Goal: Task Accomplishment & Management: Manage account settings

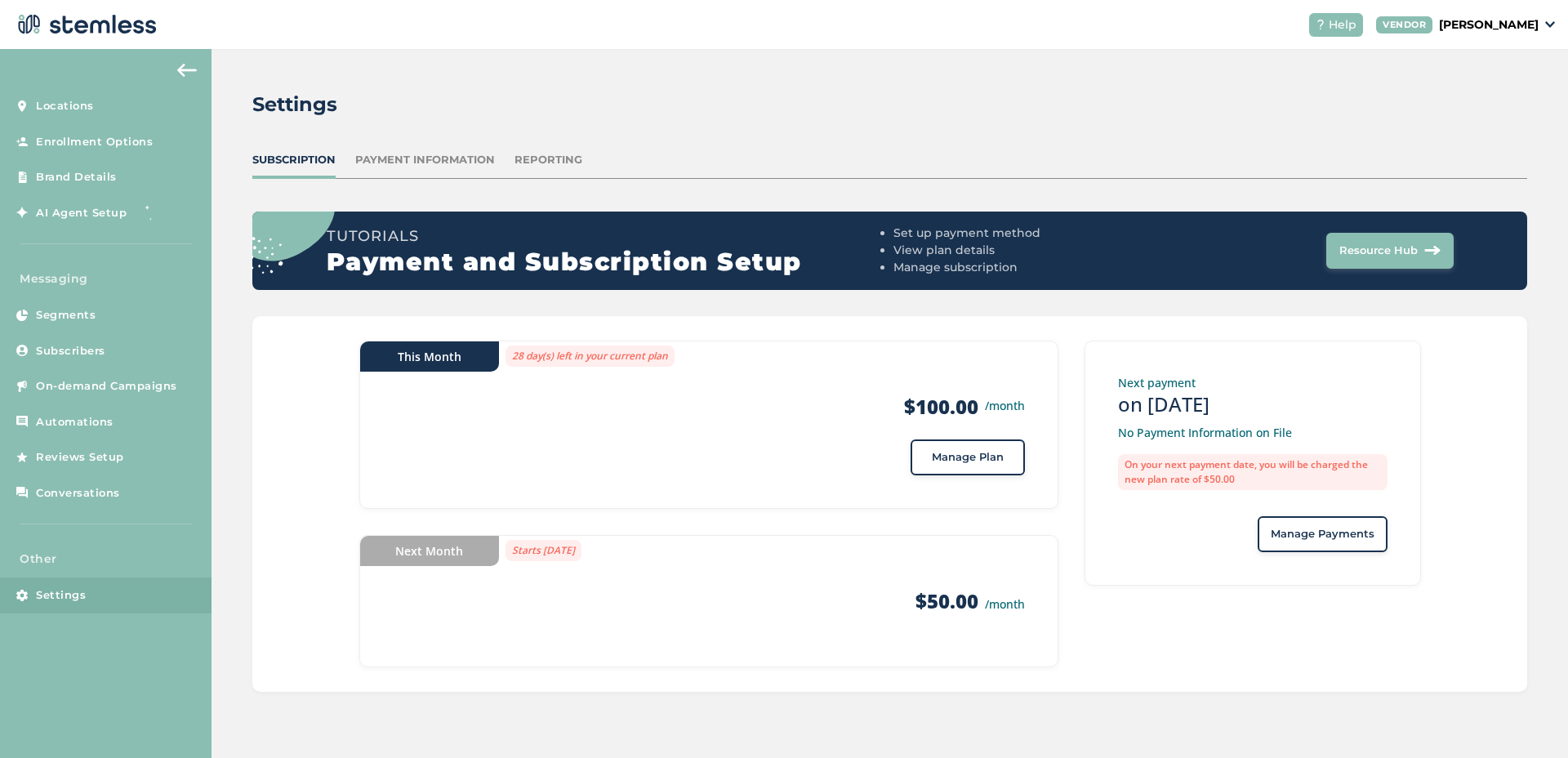
click at [1472, 34] on div "Help VENDOR [PERSON_NAME]" at bounding box center [1425, 24] width 259 height 23
click at [1477, 29] on p "[PERSON_NAME]" at bounding box center [1489, 25] width 100 height 17
click at [141, 363] on link "Subscribers" at bounding box center [106, 351] width 211 height 36
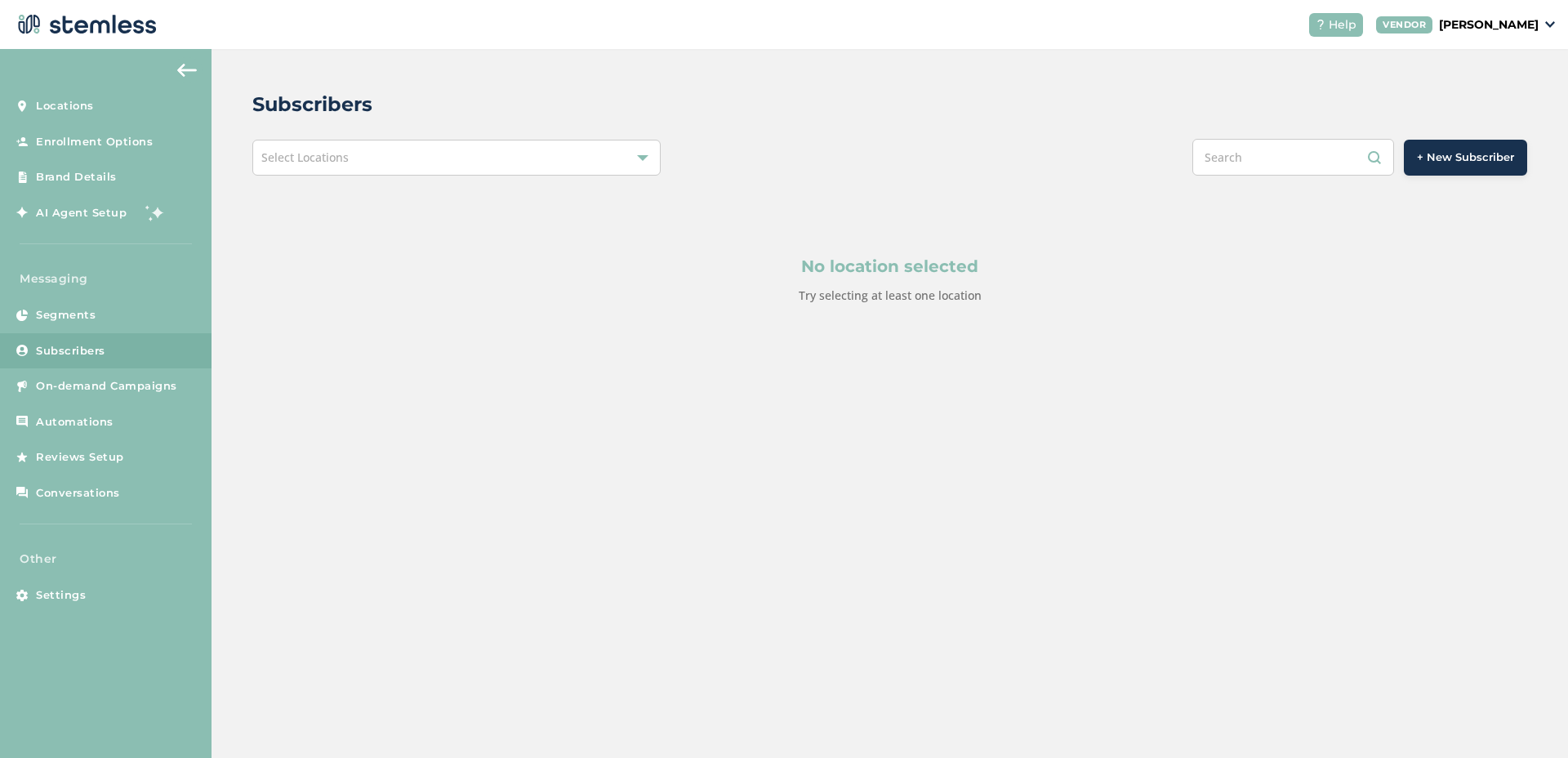
click at [423, 155] on div "Select Locations" at bounding box center [455, 157] width 408 height 36
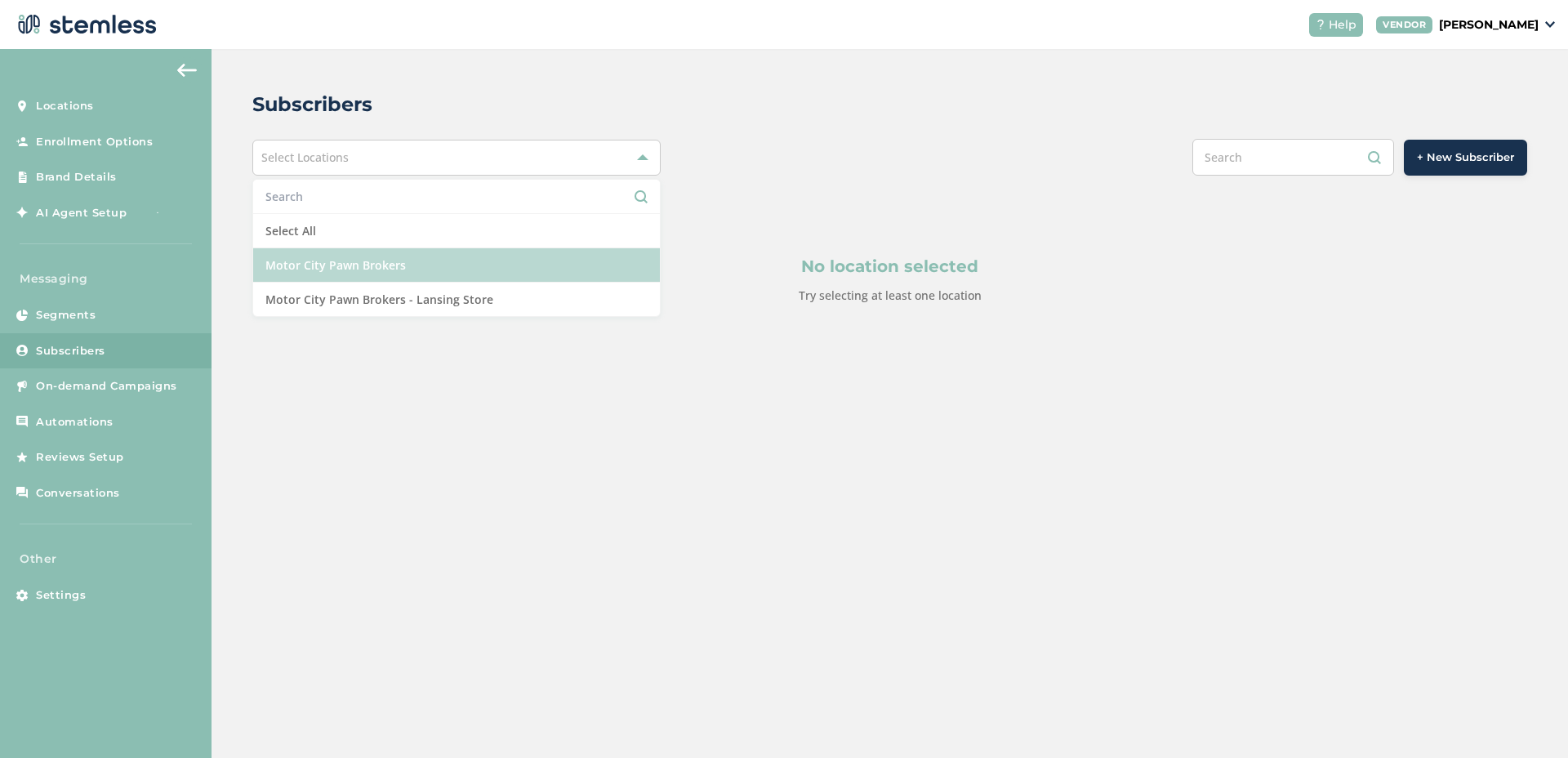
click at [340, 257] on li "Motor City Pawn Brokers" at bounding box center [456, 265] width 407 height 34
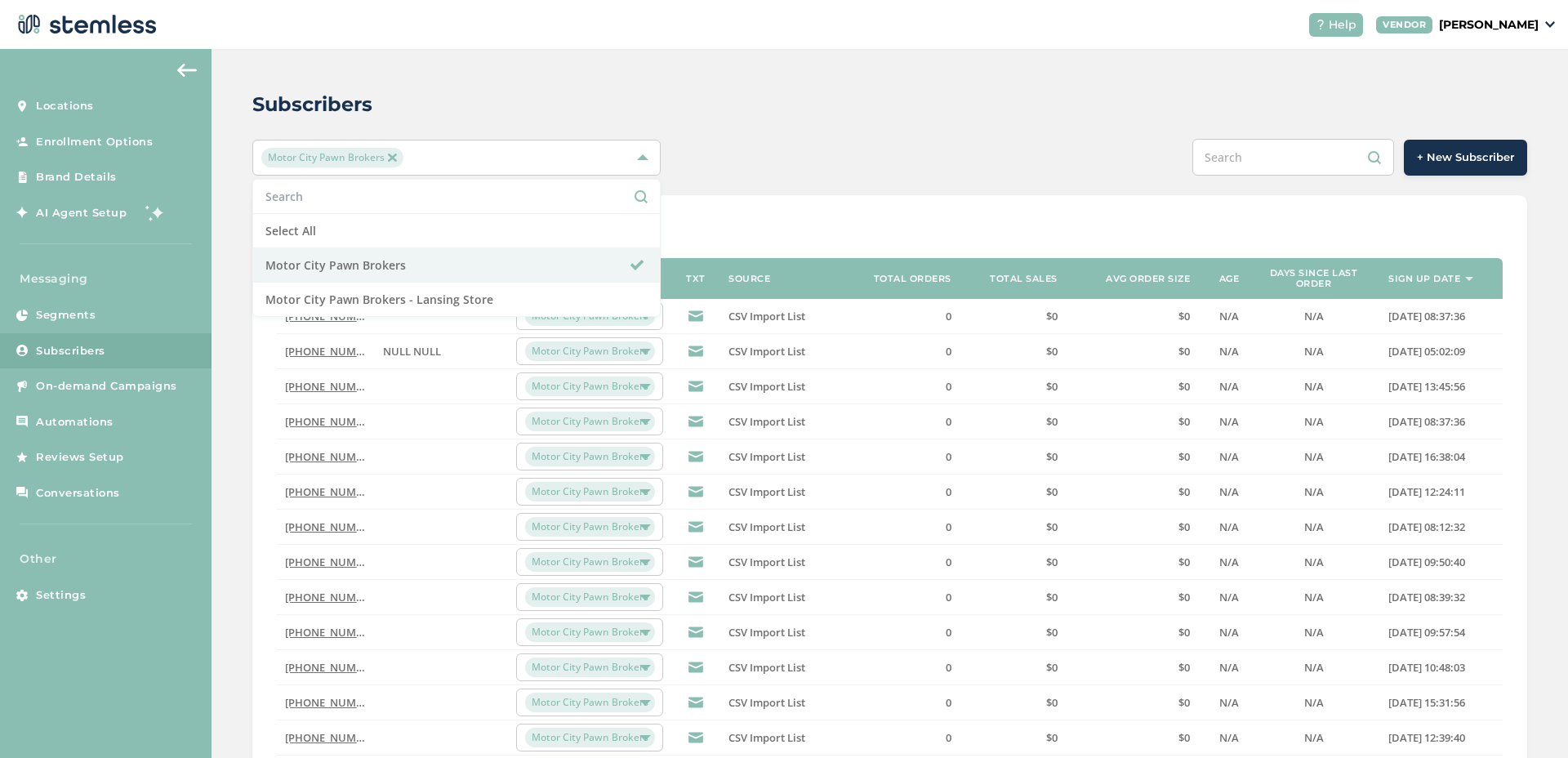
click at [688, 203] on div "Show 20 50 100 of 179507 entries Phone Name Location TXT Source Total orders To…" at bounding box center [890, 610] width 1275 height 831
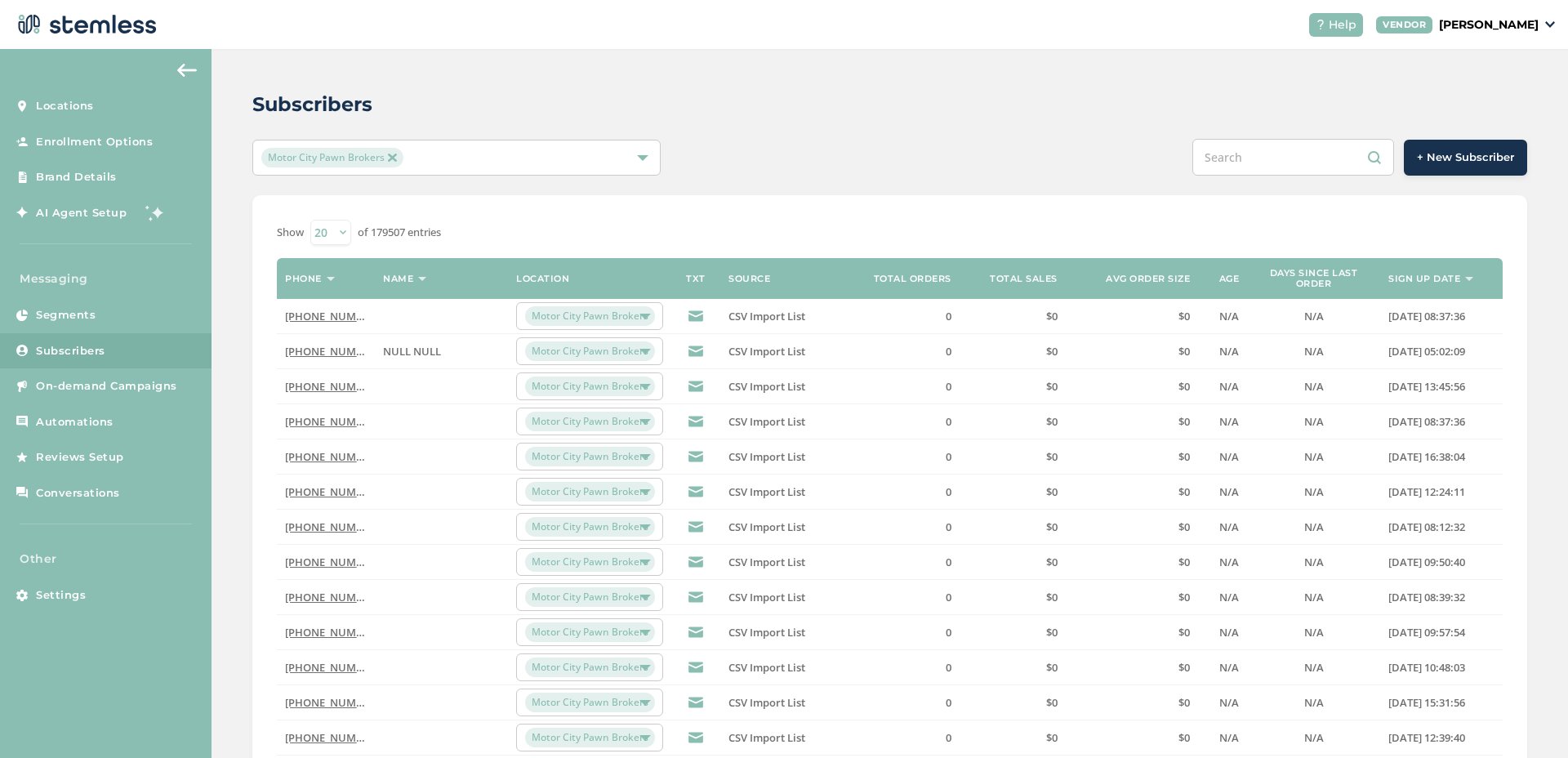
click at [580, 163] on div "Motor City Pawn Brokers" at bounding box center [449, 158] width 374 height 19
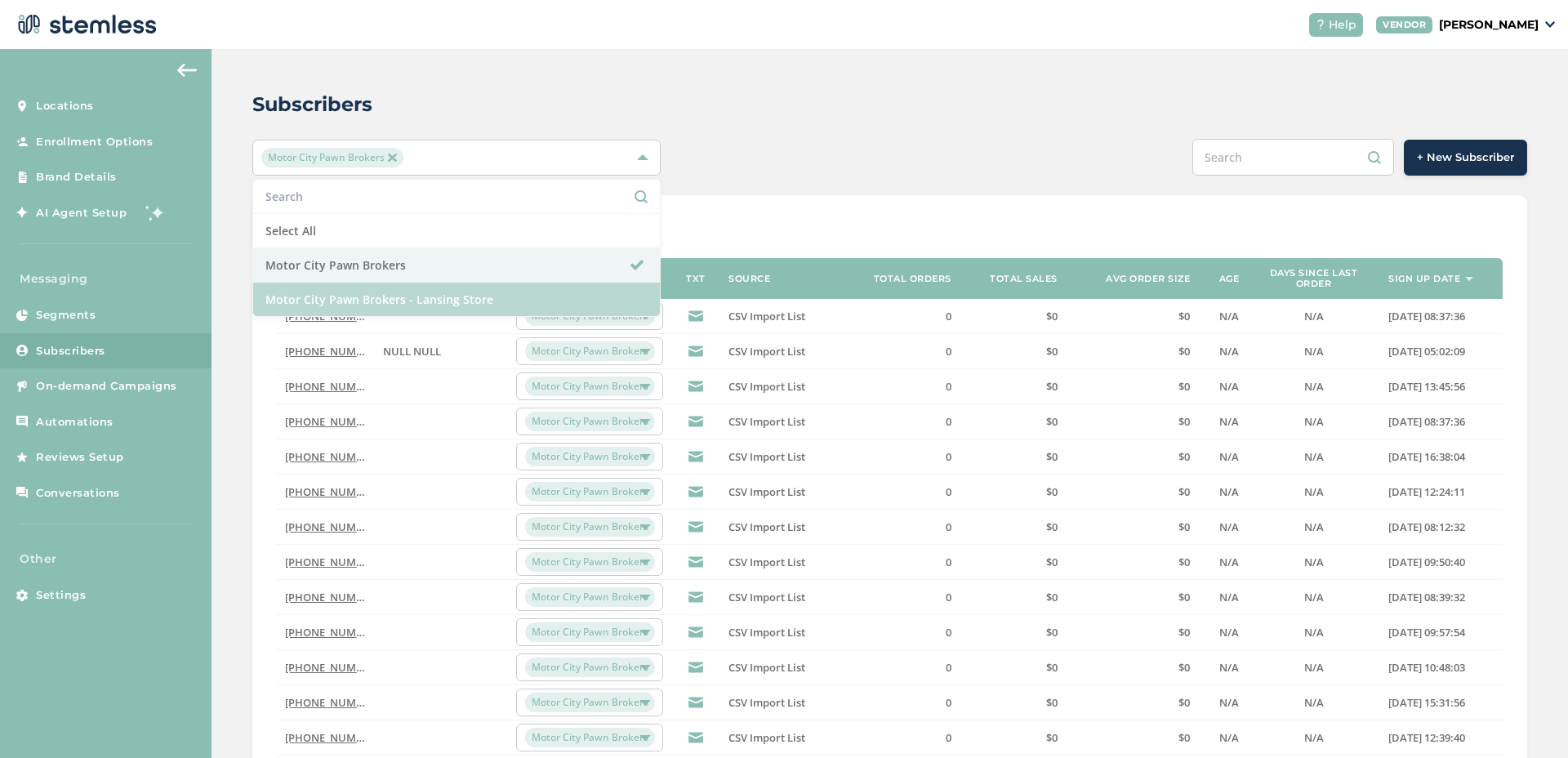
click at [434, 283] on li "Motor City Pawn Brokers - Lansing Store" at bounding box center [456, 300] width 407 height 34
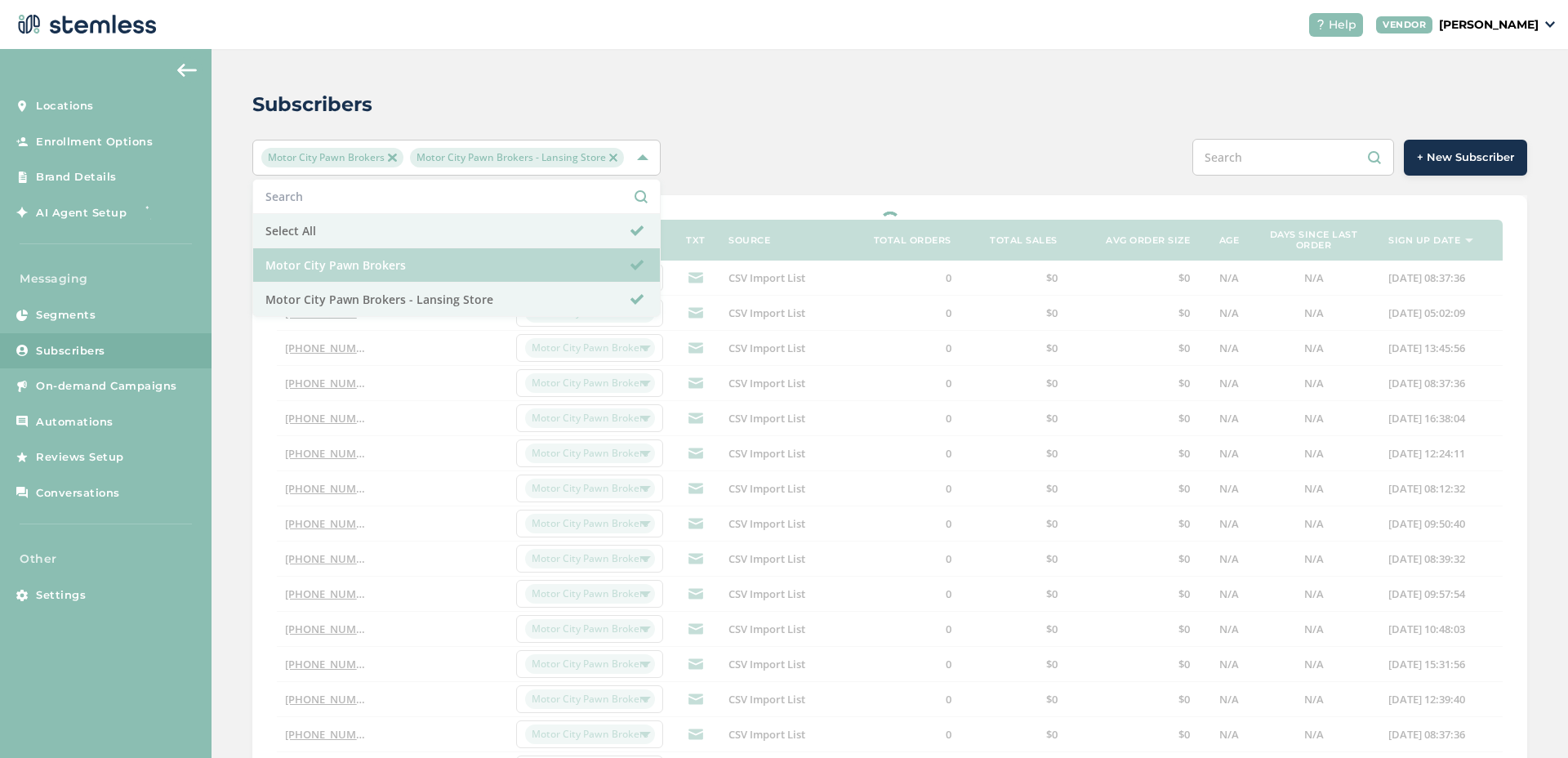
click at [434, 270] on li "Motor City Pawn Brokers" at bounding box center [456, 265] width 407 height 34
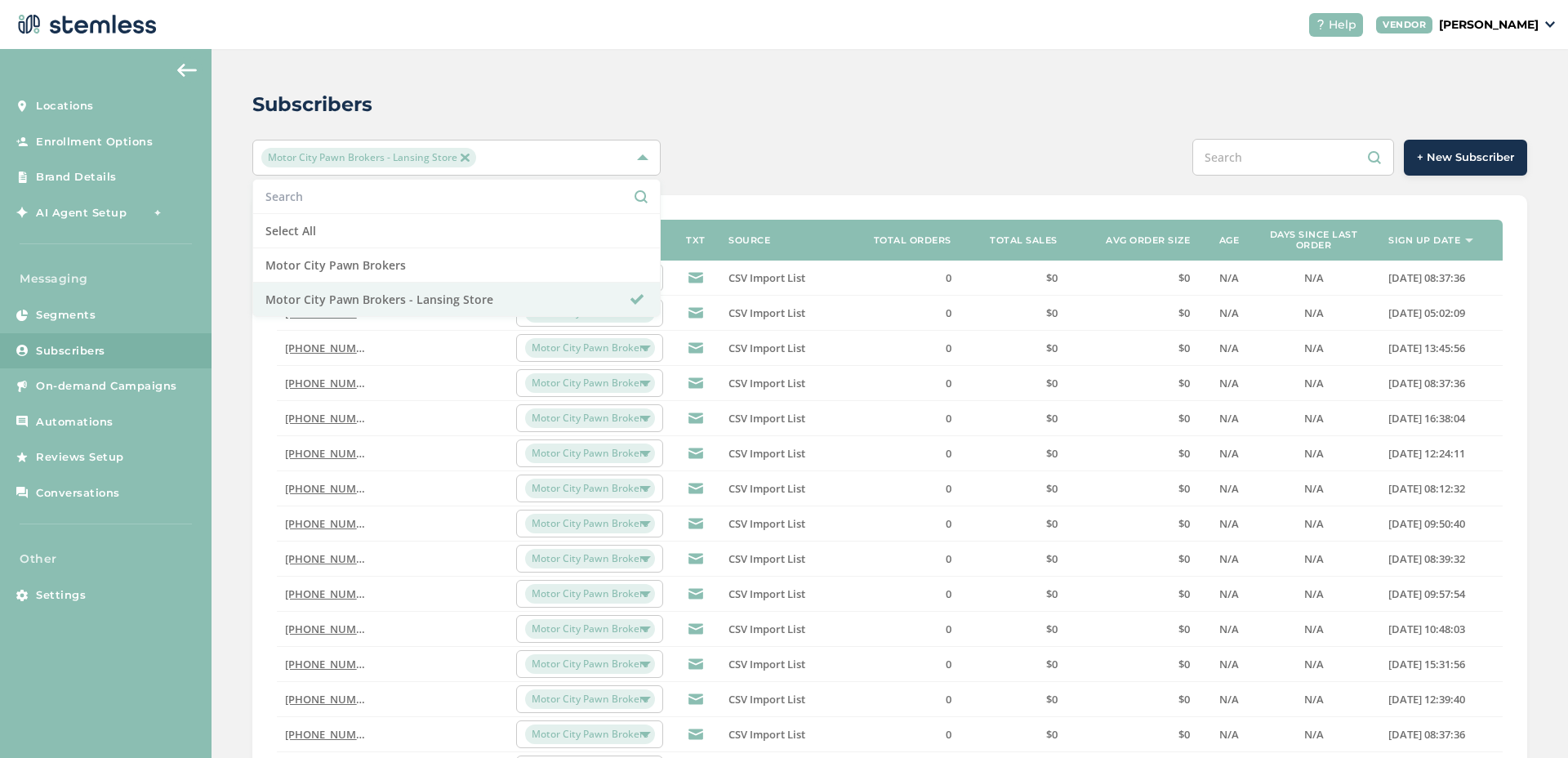
click at [754, 179] on div "Subscribers Motor City Pawn Brokers - Lansing Store Select All Motor City Pawn …" at bounding box center [890, 539] width 1357 height 979
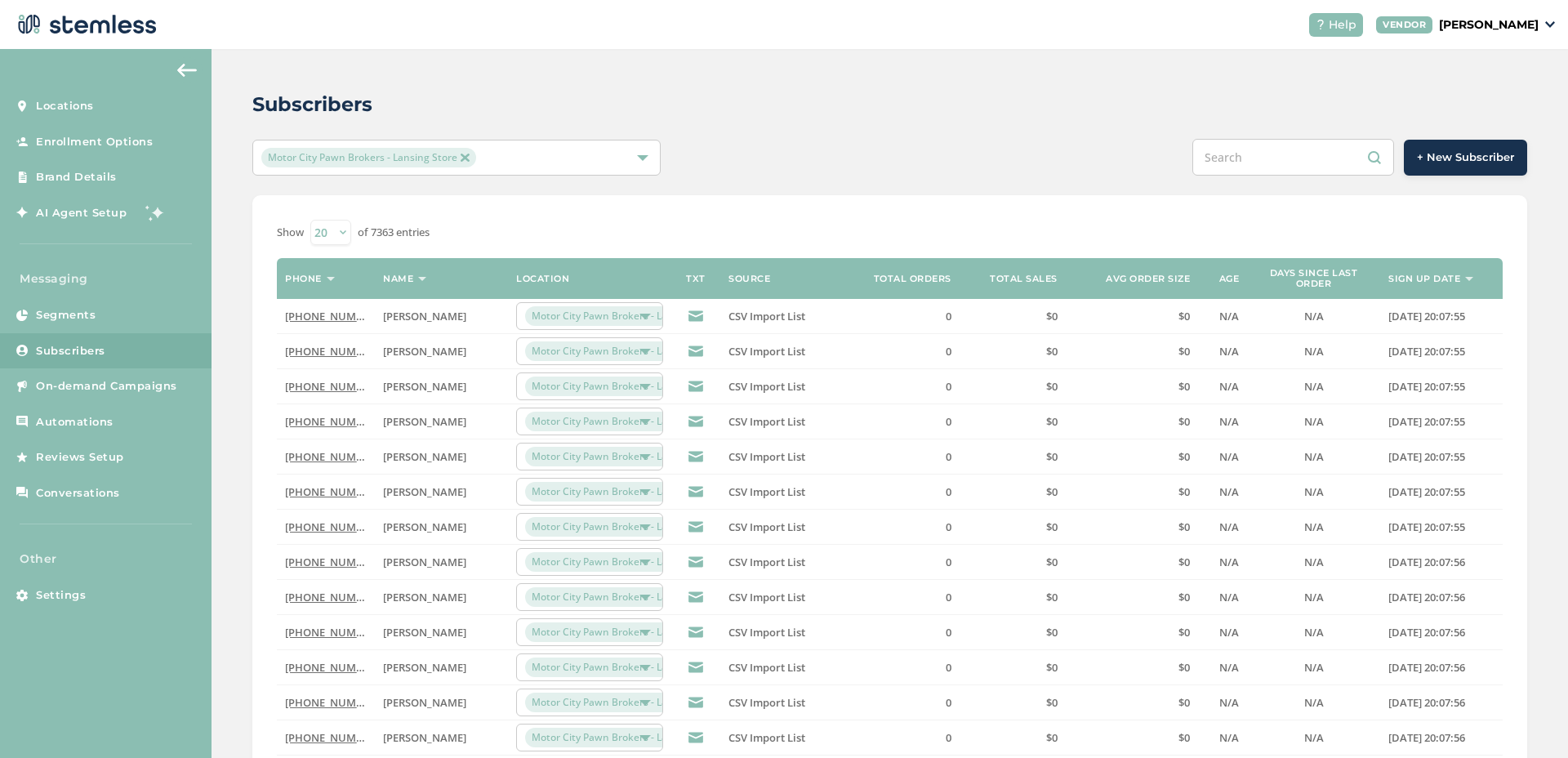
click at [548, 163] on div "Motor City Pawn Brokers - Lansing Store" at bounding box center [449, 158] width 374 height 19
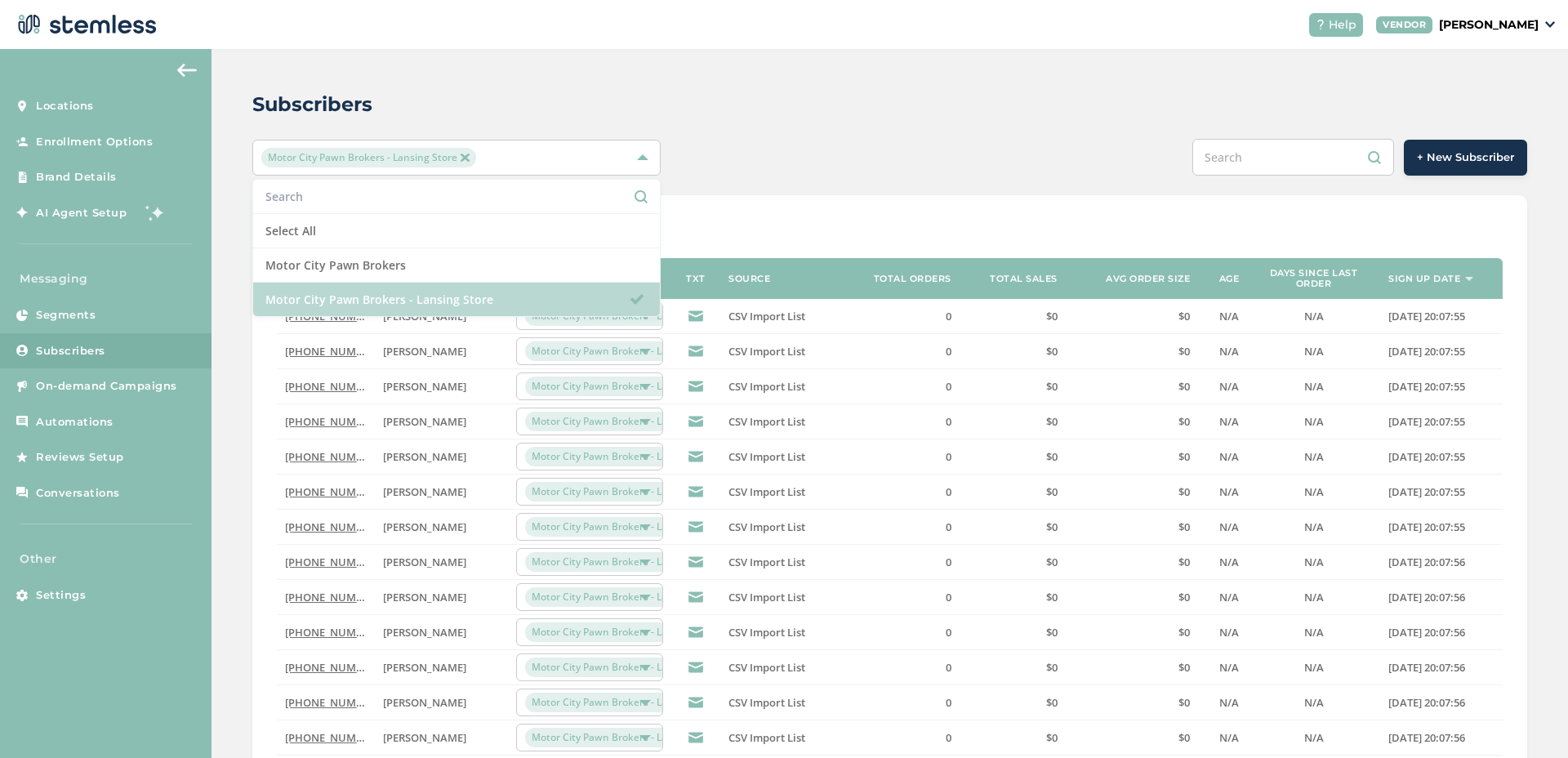
click at [488, 300] on li "Motor City Pawn Brokers - Lansing Store" at bounding box center [456, 300] width 407 height 34
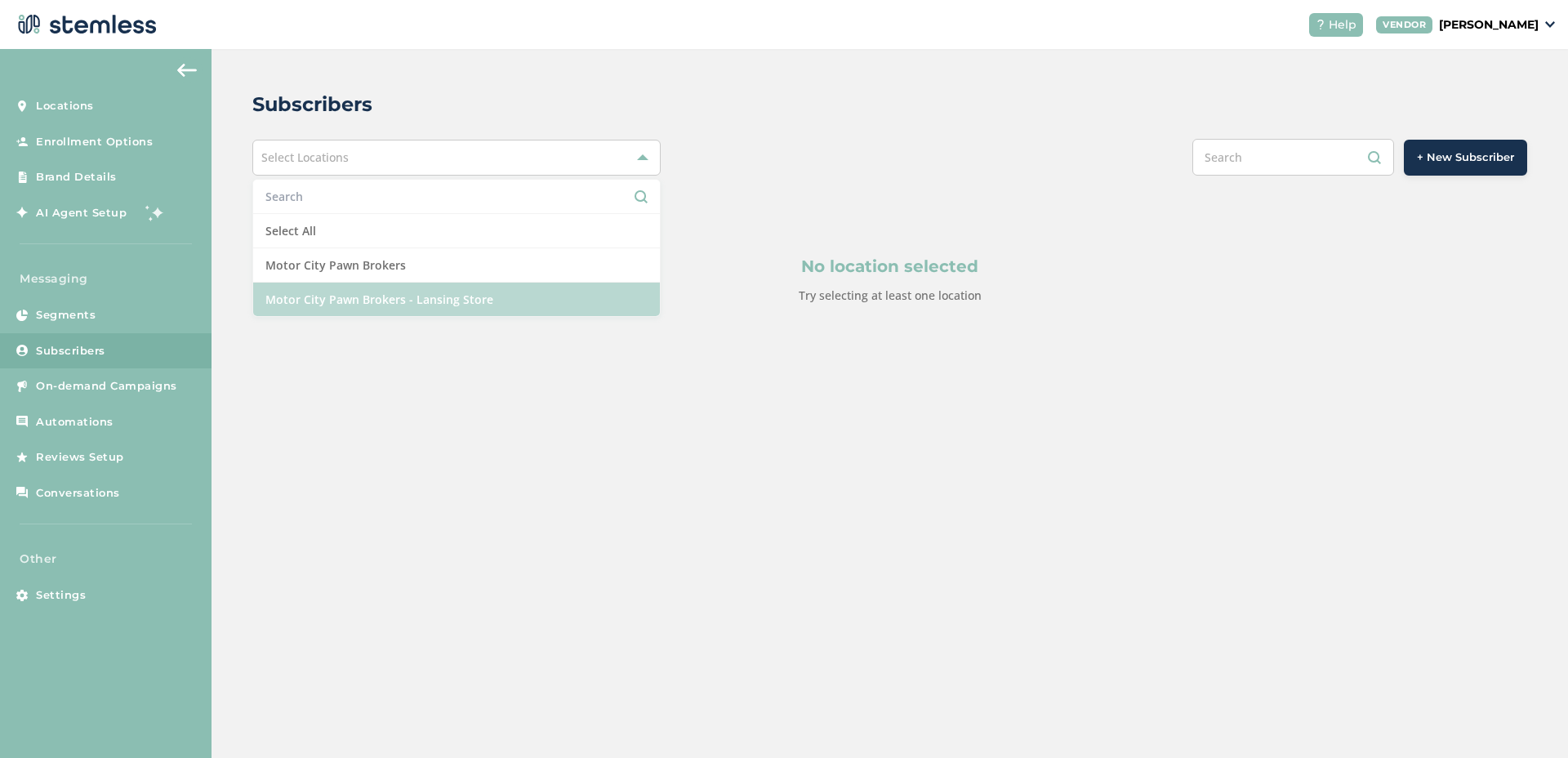
click at [488, 300] on li "Motor City Pawn Brokers - Lansing Store" at bounding box center [456, 300] width 407 height 34
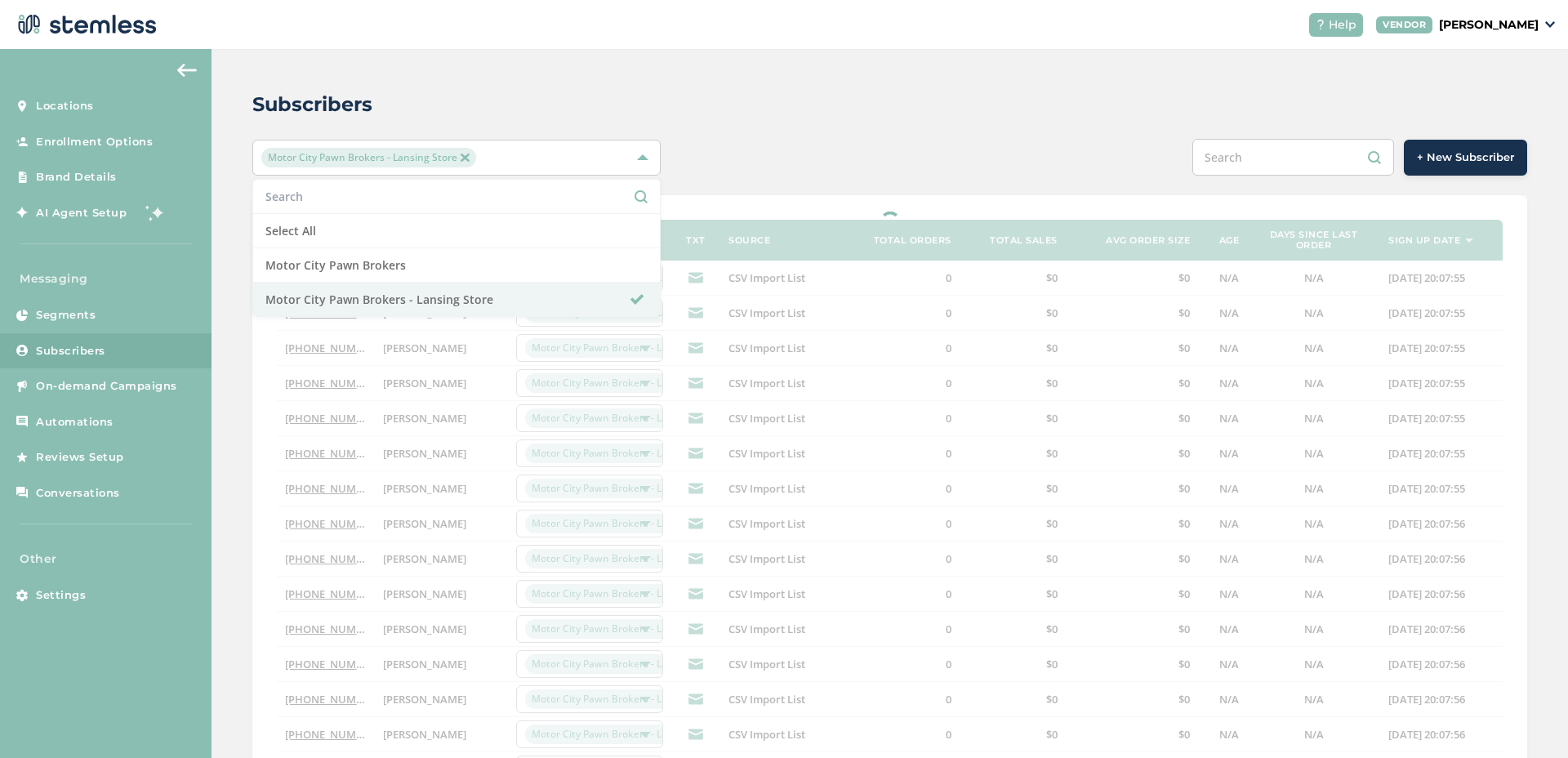
click at [741, 194] on div "Subscribers Motor City Pawn Brokers - Lansing Store Select All Motor City Pawn …" at bounding box center [890, 539] width 1357 height 979
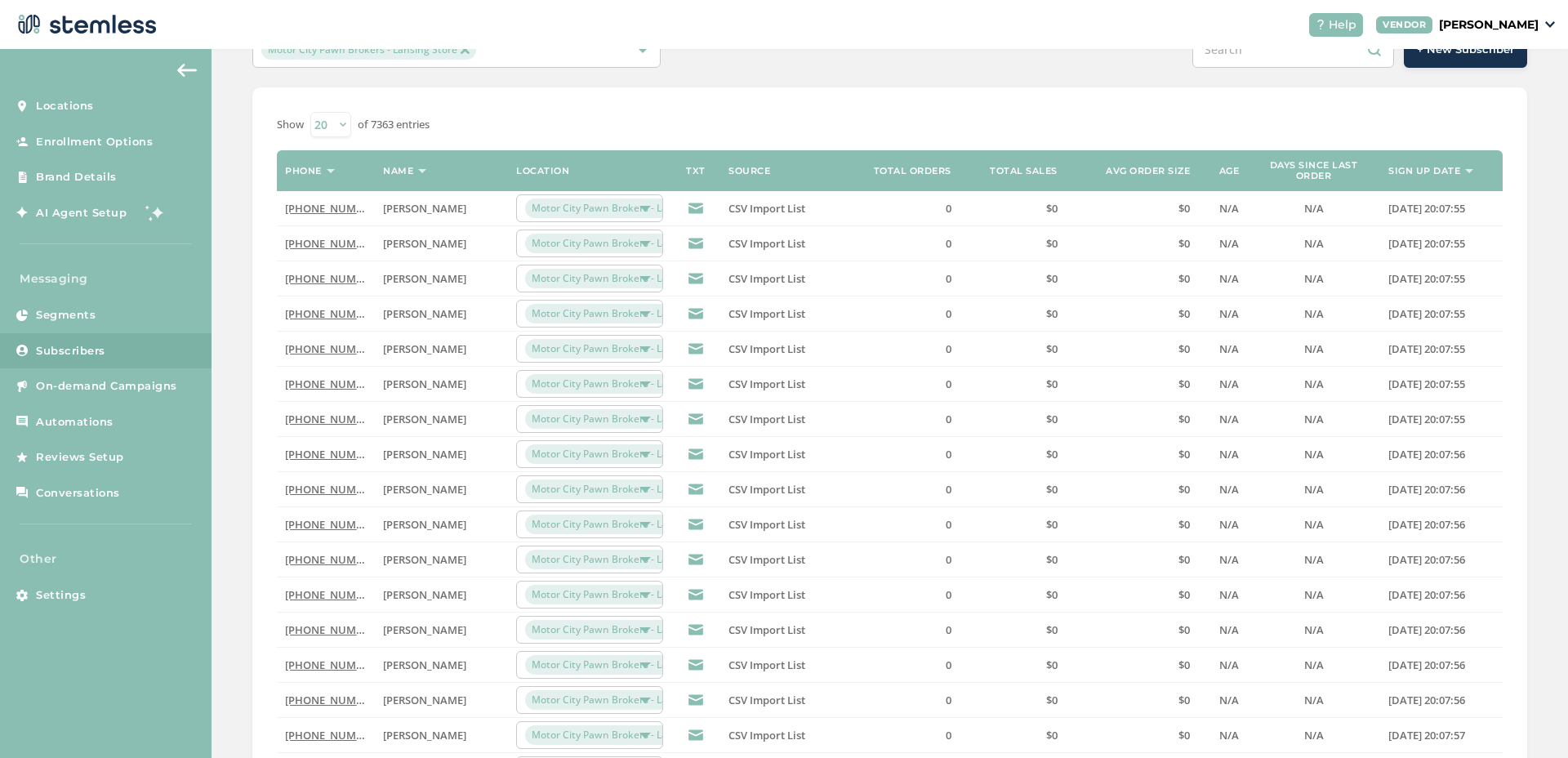
scroll to position [356, 0]
